Goal: Find specific page/section: Find specific page/section

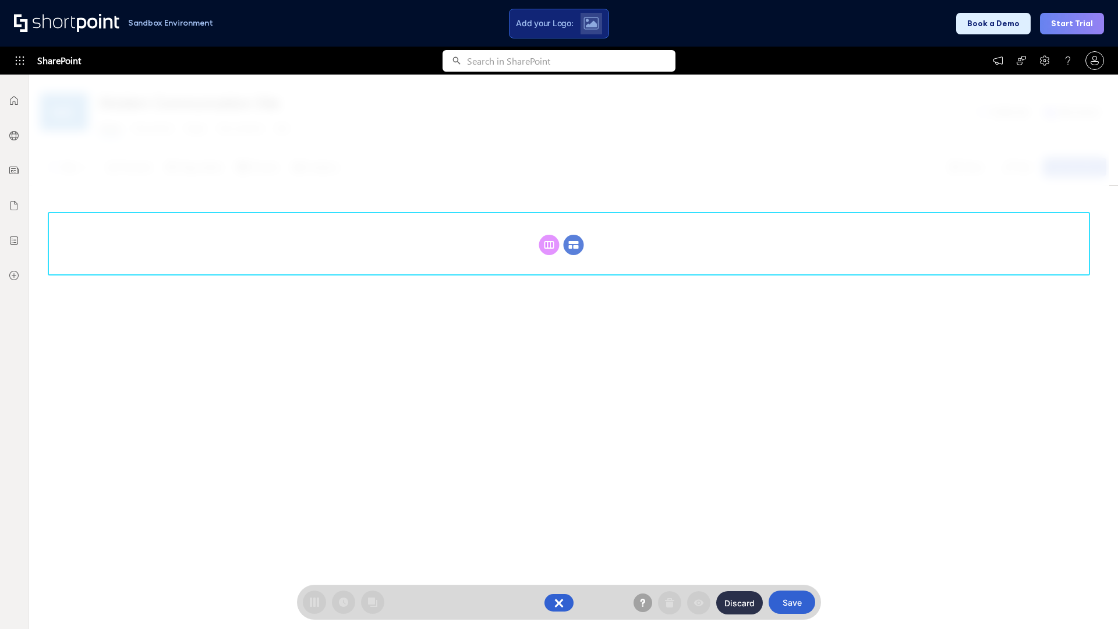
click at [574, 245] on circle at bounding box center [574, 245] width 20 height 20
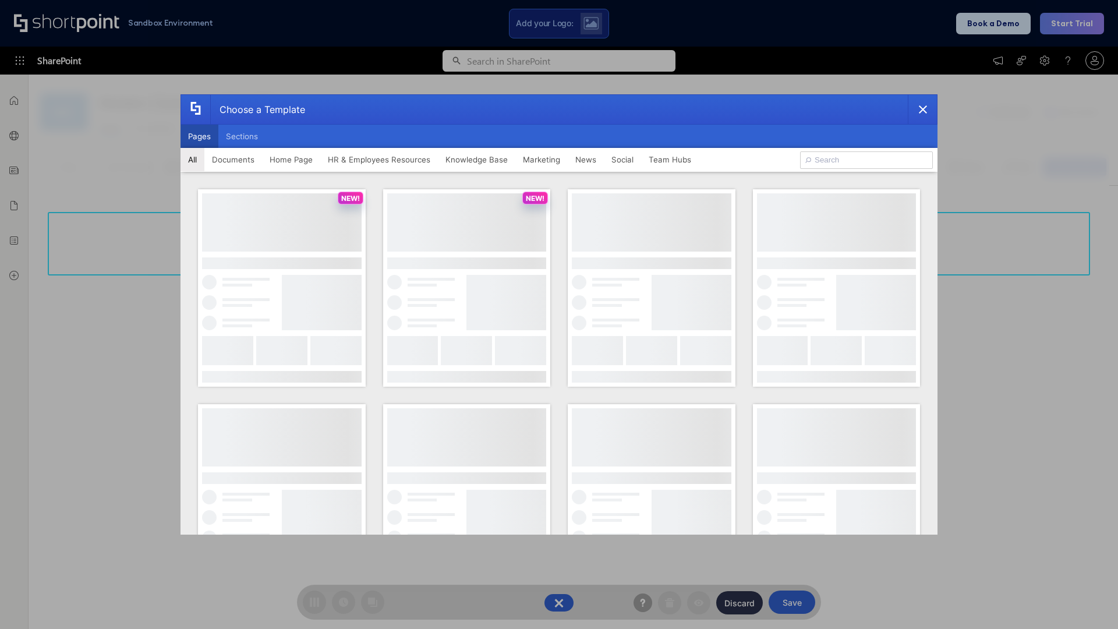
click at [199, 136] on button "Pages" at bounding box center [200, 136] width 38 height 23
type input "Knowledge Portal 5"
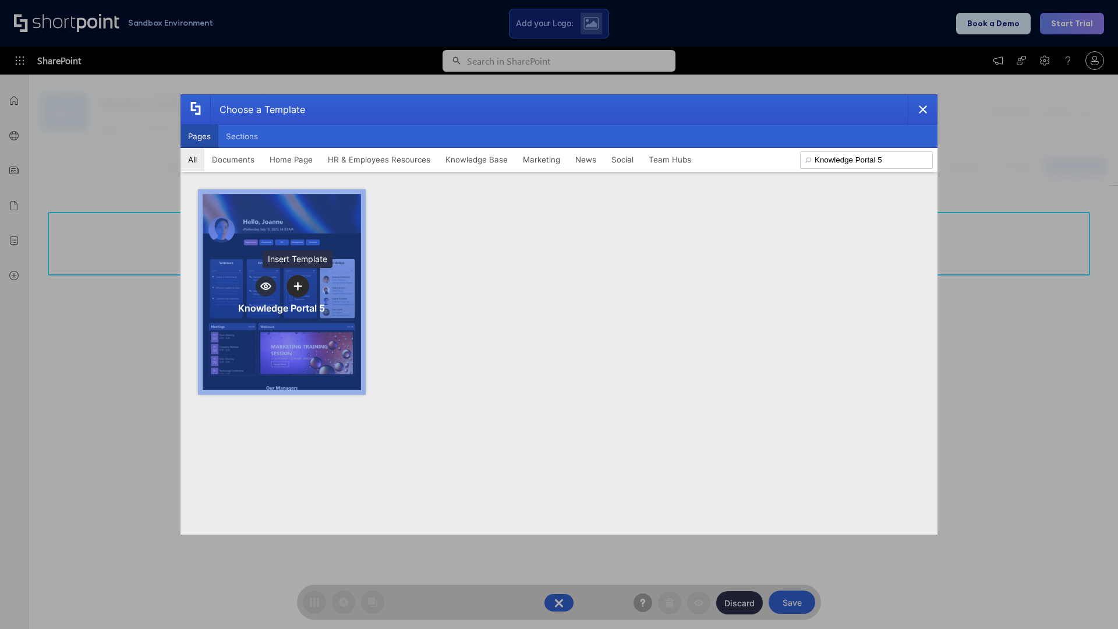
click at [298, 286] on icon "template selector" at bounding box center [298, 286] width 8 height 8
